Goal: Find specific page/section

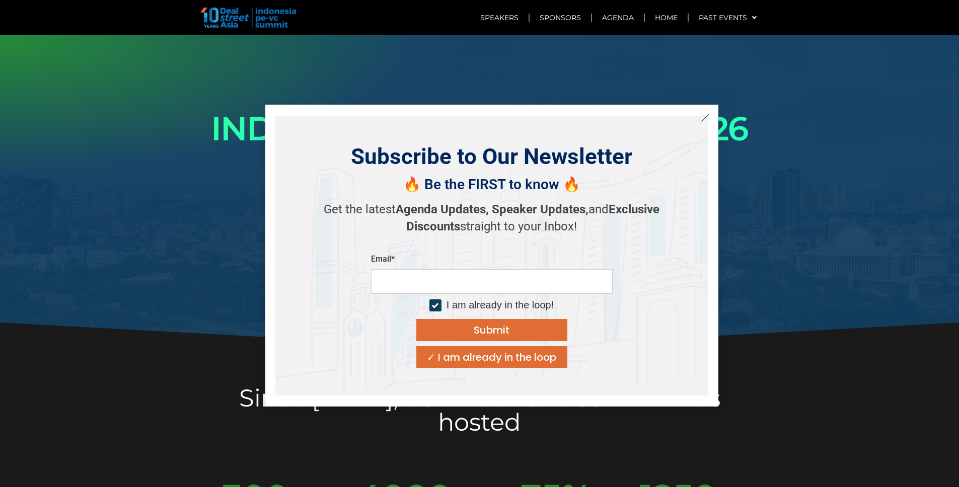
click at [705, 121] on icon "Close" at bounding box center [704, 117] width 9 height 9
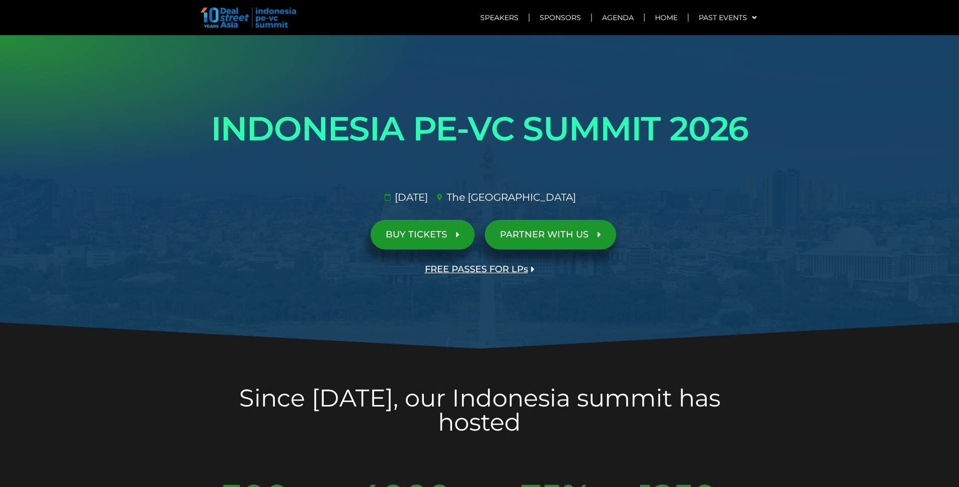
click at [515, 120] on h1 "INDONESIA PE-VC SUMMIT 2026" at bounding box center [480, 129] width 564 height 56
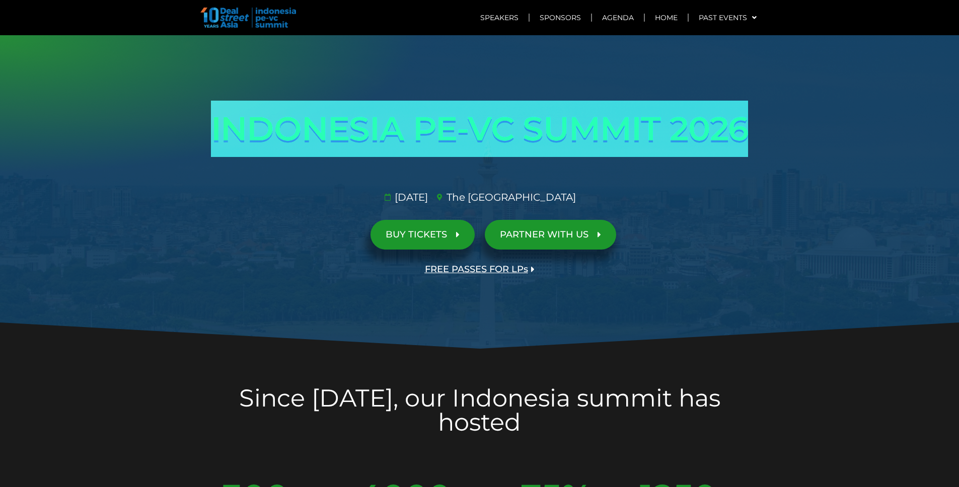
click at [515, 120] on h1 "INDONESIA PE-VC SUMMIT 2026" at bounding box center [480, 129] width 564 height 56
copy div "INDONESIA PE-VC SUMMIT 2026 Opportunities & risks amidst reset in SE Asia's anc…"
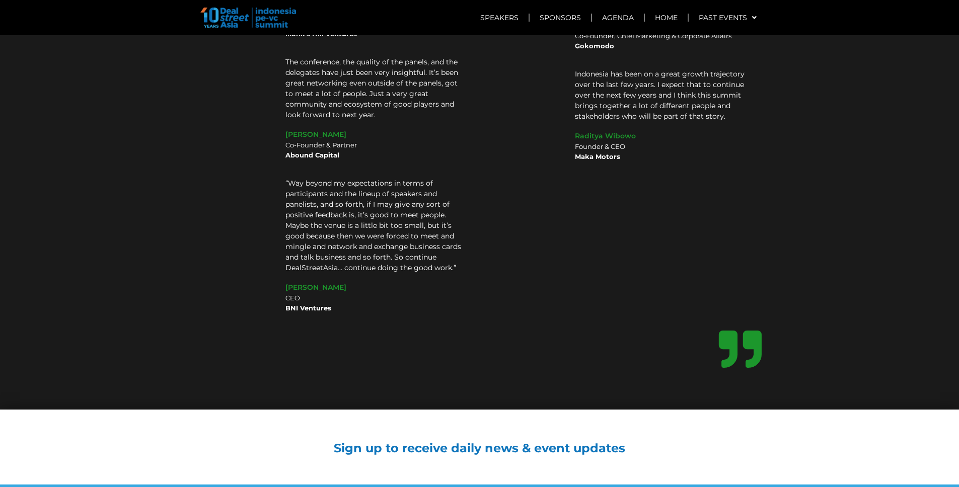
scroll to position [8214, 0]
